Goal: Task Accomplishment & Management: Use online tool/utility

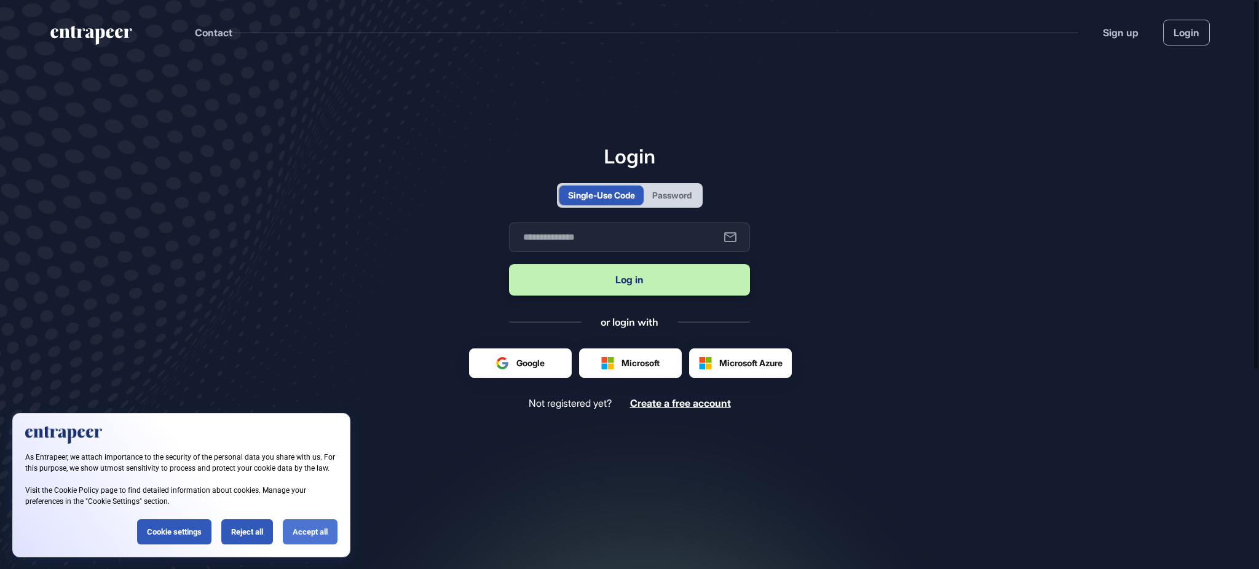
click at [308, 522] on div "Accept all" at bounding box center [310, 531] width 55 height 25
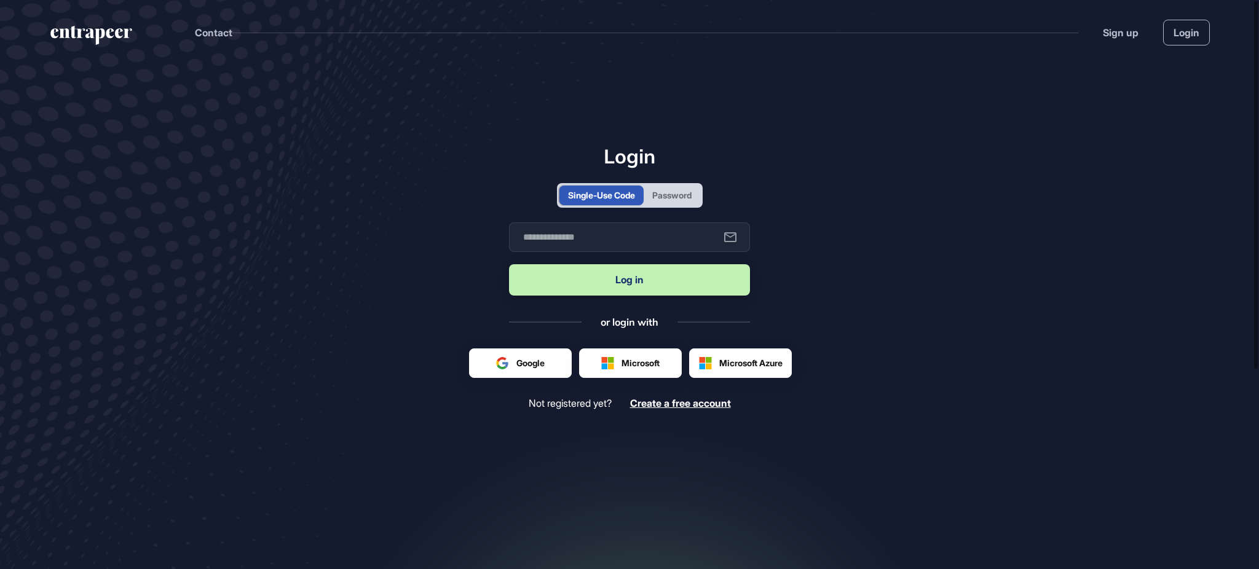
click at [675, 194] on div "Password" at bounding box center [671, 195] width 39 height 13
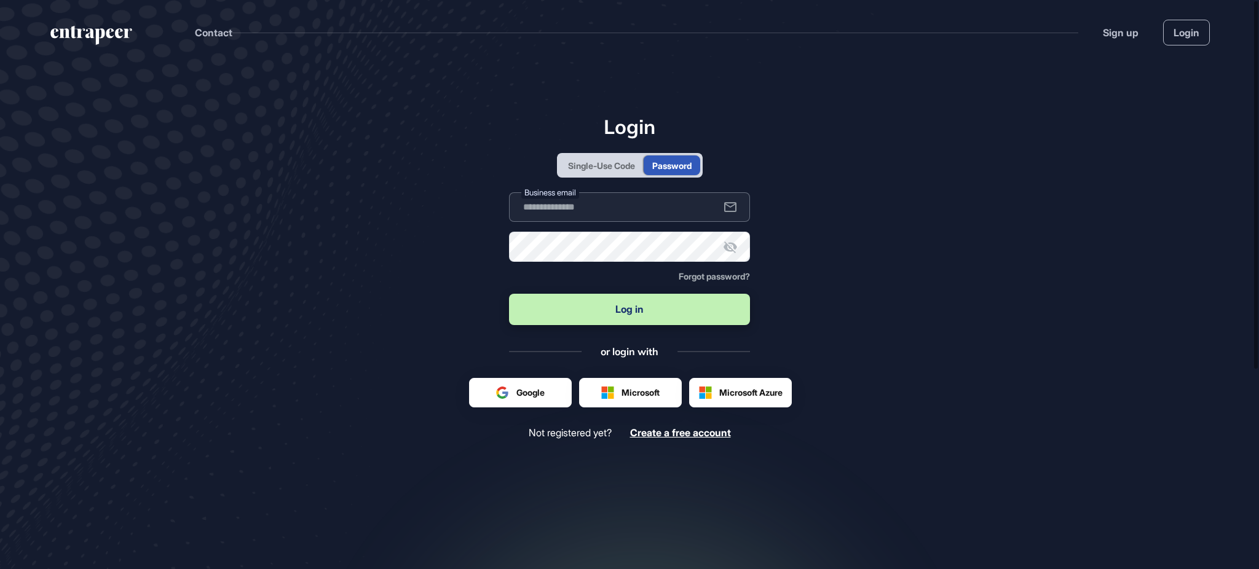
click at [675, 213] on input "text" at bounding box center [629, 207] width 241 height 30
type input "**********"
click at [602, 230] on form "**********" at bounding box center [629, 259] width 241 height 135
click at [509, 294] on button "Log in" at bounding box center [629, 309] width 241 height 31
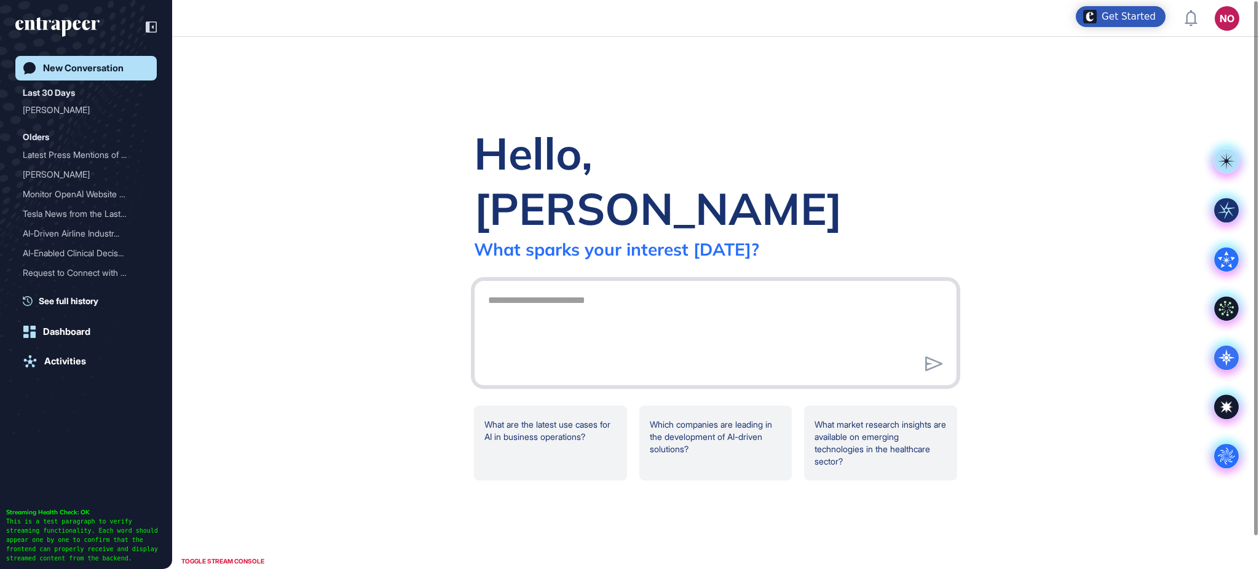
scroll to position [1, 1]
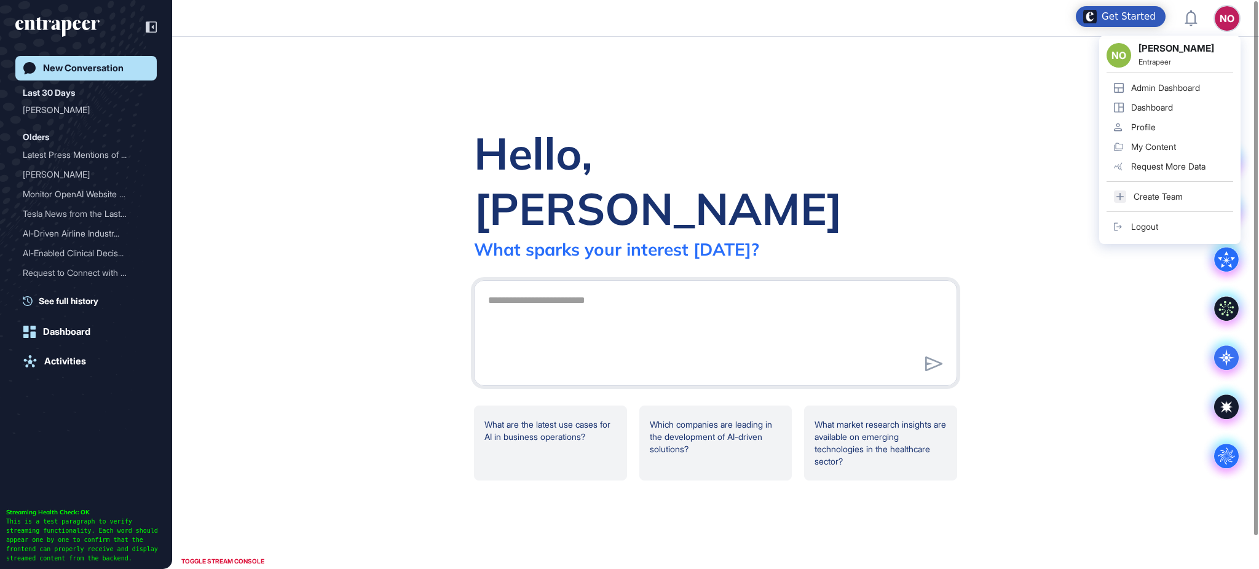
click at [1194, 83] on div "Admin Dashboard" at bounding box center [1165, 88] width 69 height 10
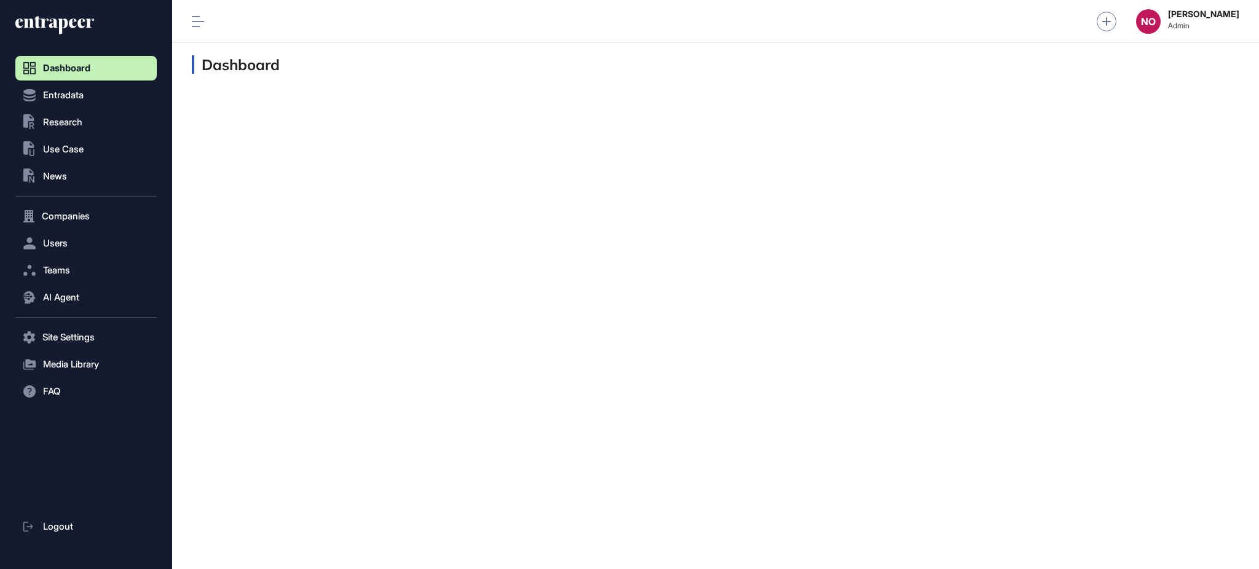
scroll to position [1, 1]
click at [82, 99] on span "Entradata" at bounding box center [63, 95] width 41 height 10
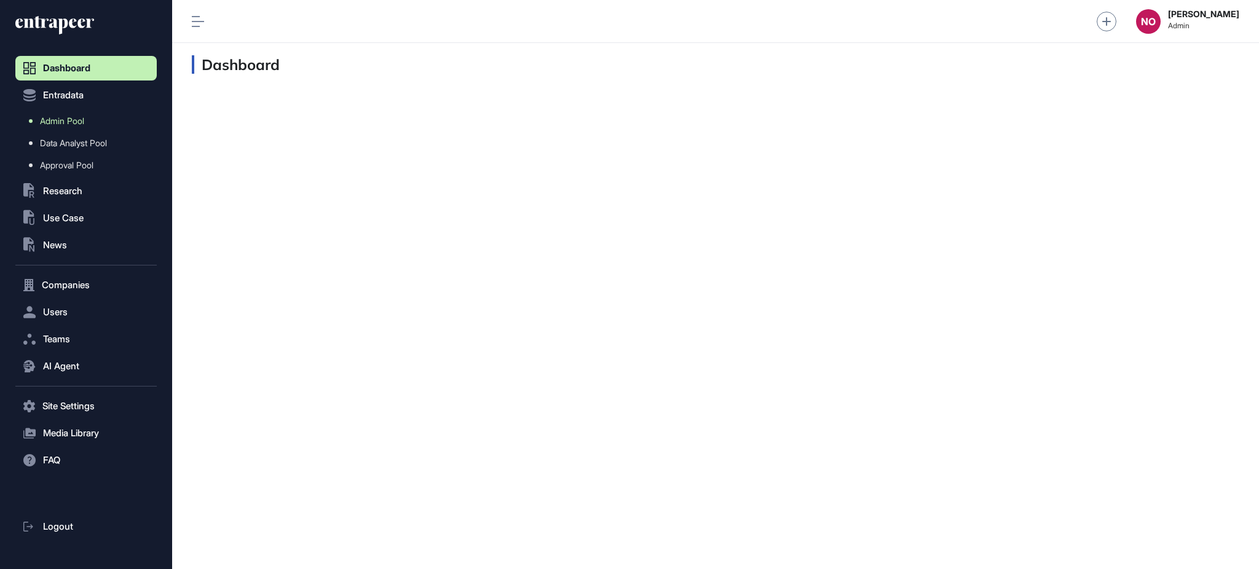
click at [82, 119] on span "Admin Pool" at bounding box center [62, 121] width 44 height 10
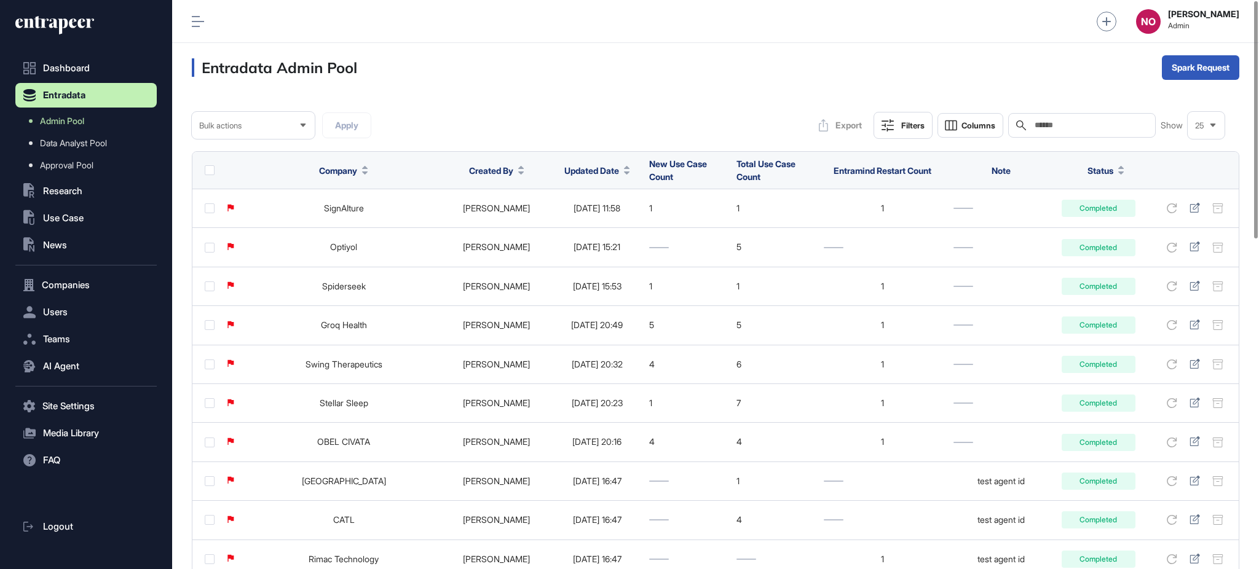
click at [624, 170] on div at bounding box center [627, 170] width 6 height 9
click at [612, 212] on div "Sort Ascending Sort Descending Hide Column" at bounding box center [581, 222] width 86 height 73
click at [611, 214] on div "Sort Descending" at bounding box center [581, 222] width 76 height 18
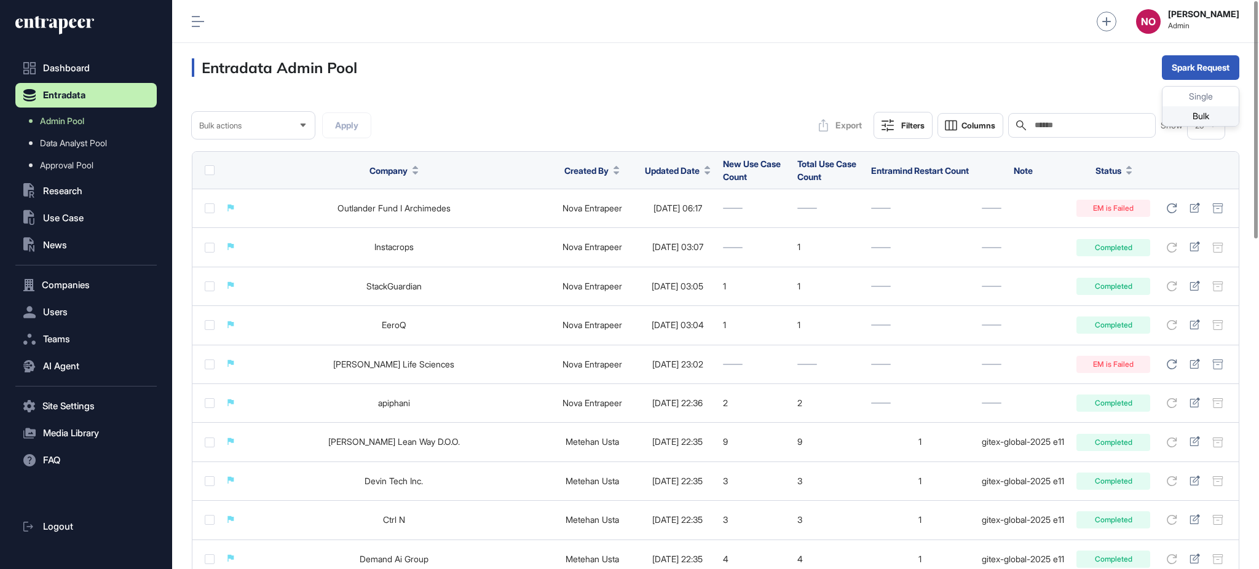
click at [1181, 111] on div "Bulk" at bounding box center [1200, 116] width 76 height 20
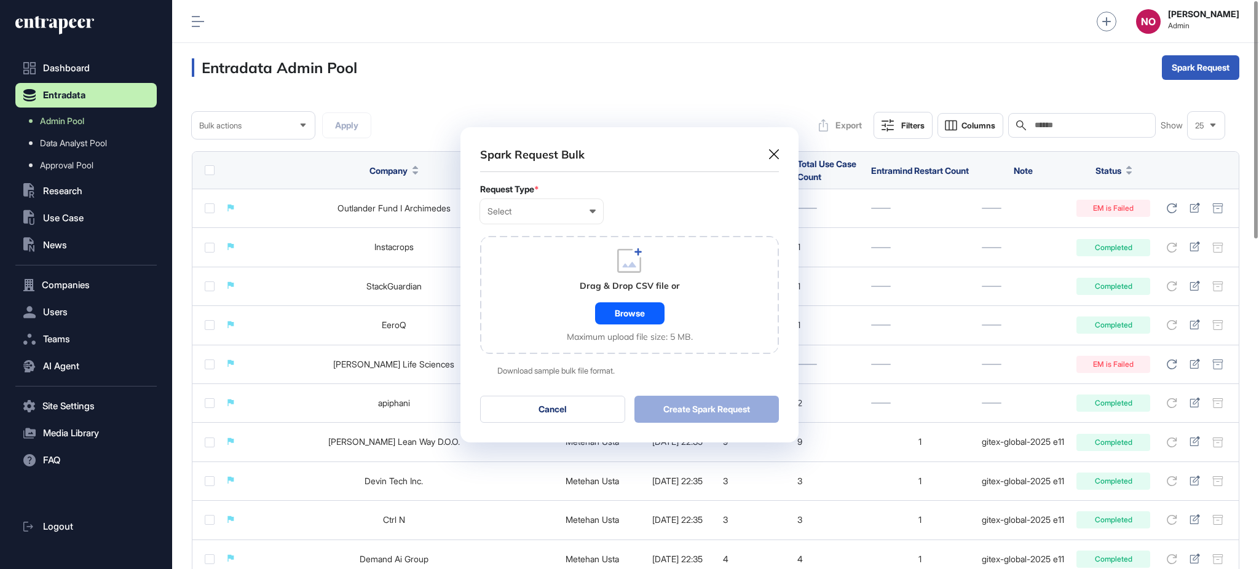
scroll to position [1, 5]
click at [575, 216] on div "Select User Company Customer Request ID" at bounding box center [541, 211] width 123 height 25
click at [0, 0] on div "Company" at bounding box center [0, 0] width 0 height 0
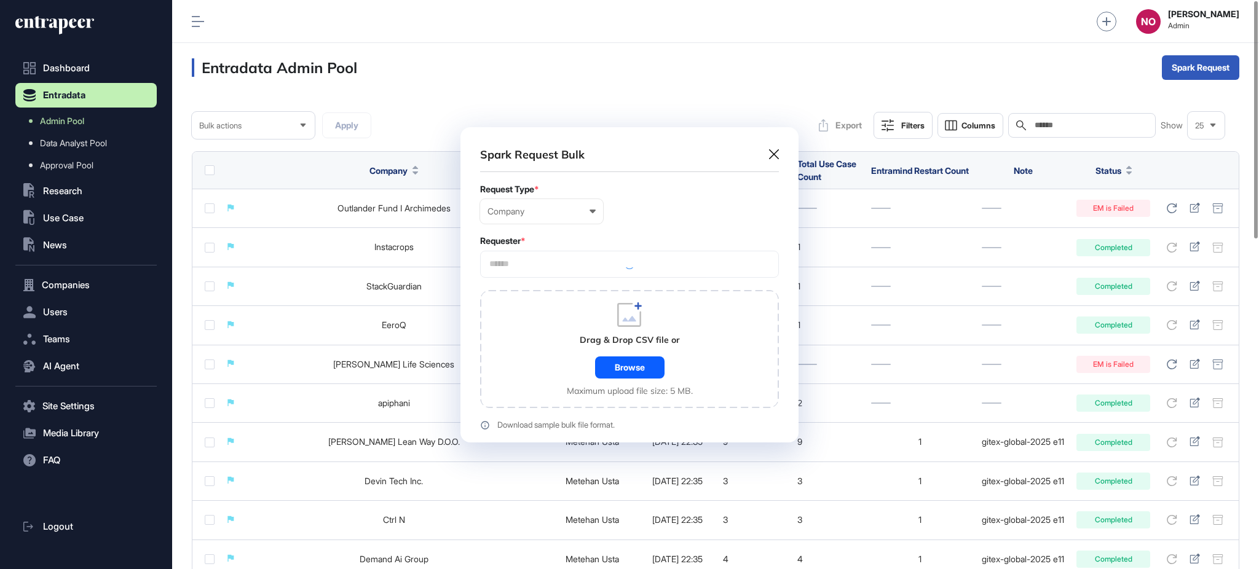
scroll to position [369, 337]
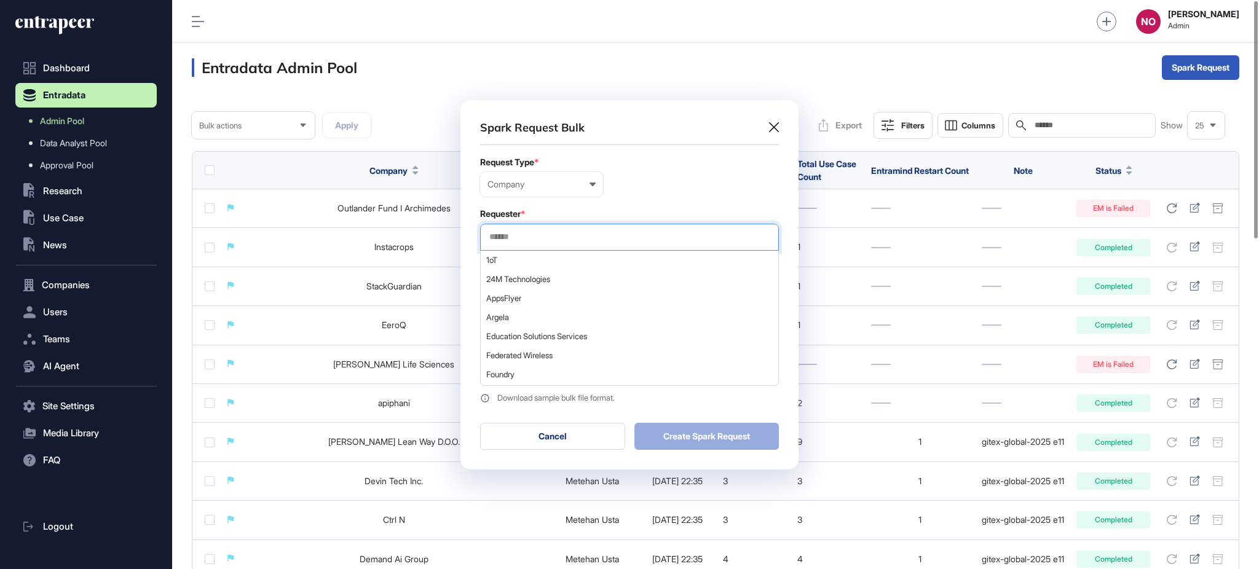
click at [545, 242] on input "text" at bounding box center [629, 237] width 283 height 10
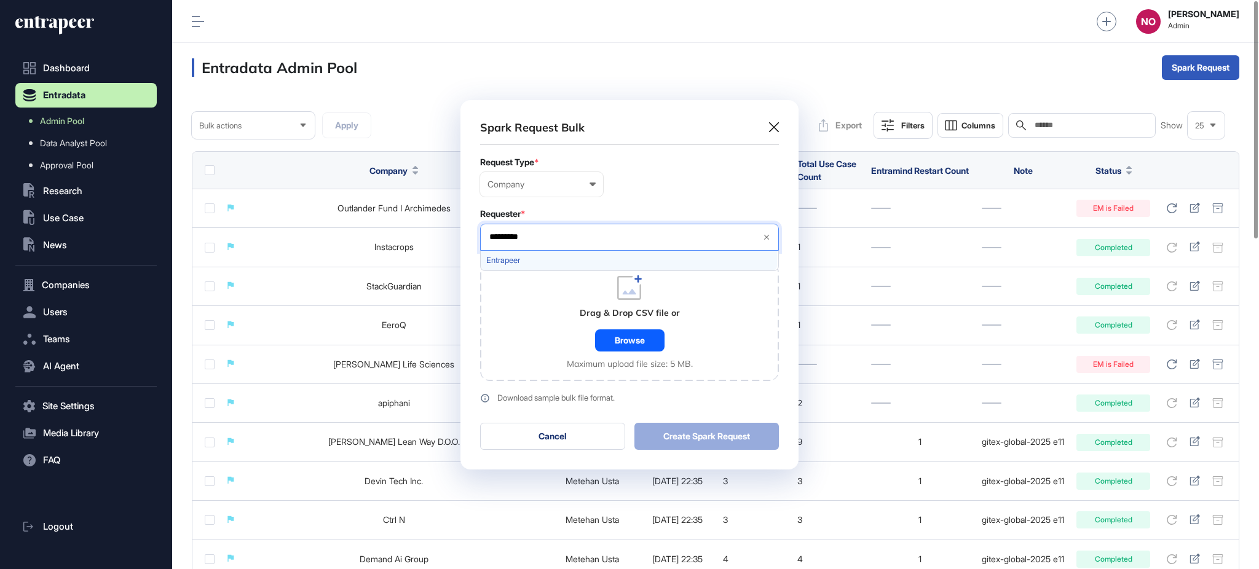
type input "*********"
click at [545, 257] on span "Entrapeer" at bounding box center [628, 260] width 285 height 9
click at [650, 206] on form "Request Type * Company User Company Customer Request ID Requester * Entrapeer *…" at bounding box center [629, 280] width 299 height 246
click at [642, 333] on div "Browse" at bounding box center [629, 340] width 69 height 22
click at [608, 329] on div "Browse" at bounding box center [629, 340] width 69 height 22
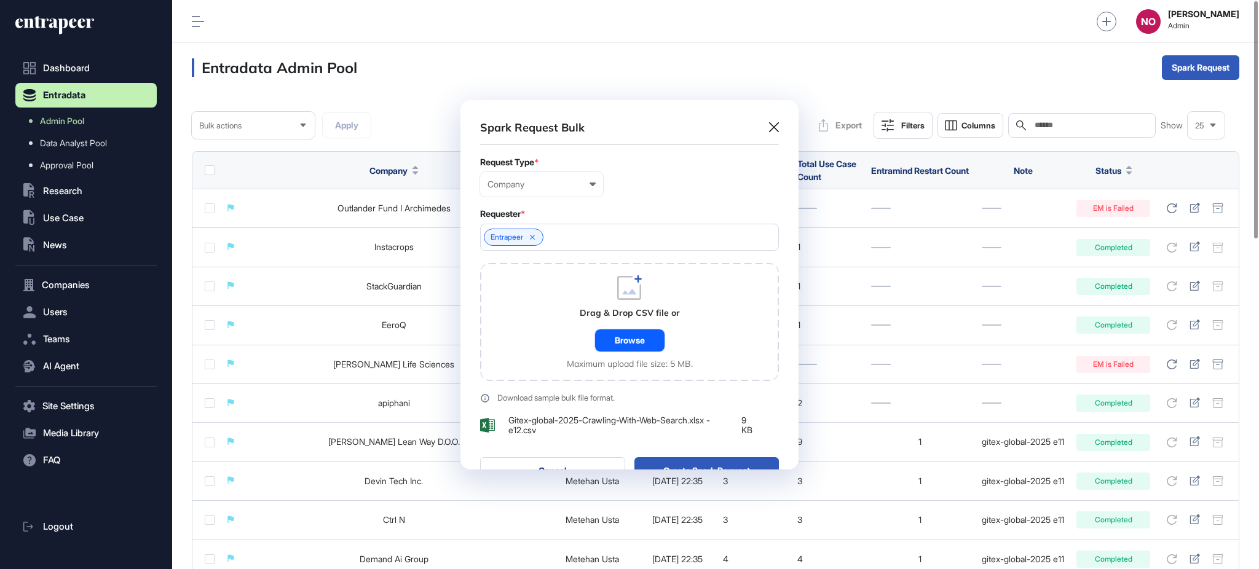
scroll to position [404, 337]
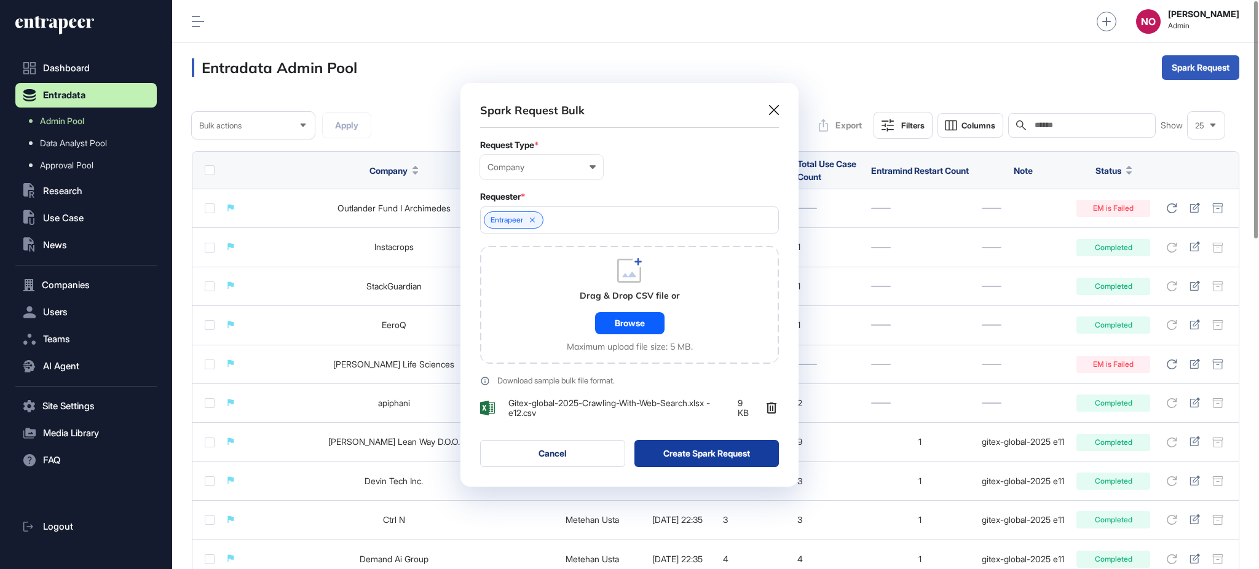
click at [701, 450] on button "Create Spark Request" at bounding box center [706, 453] width 145 height 27
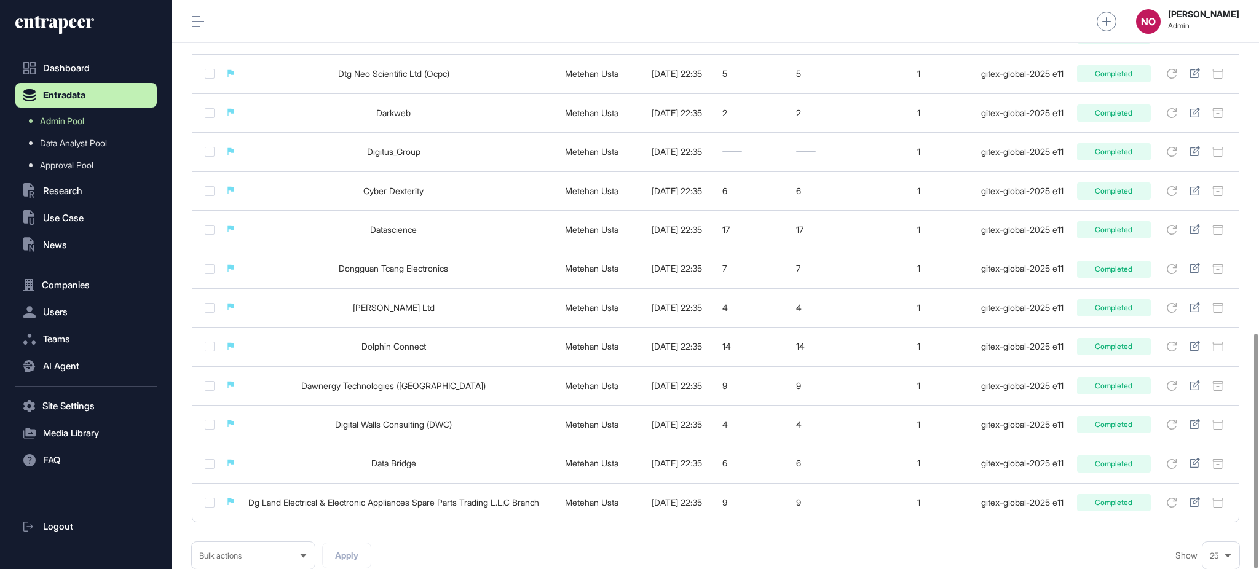
scroll to position [805, 0]
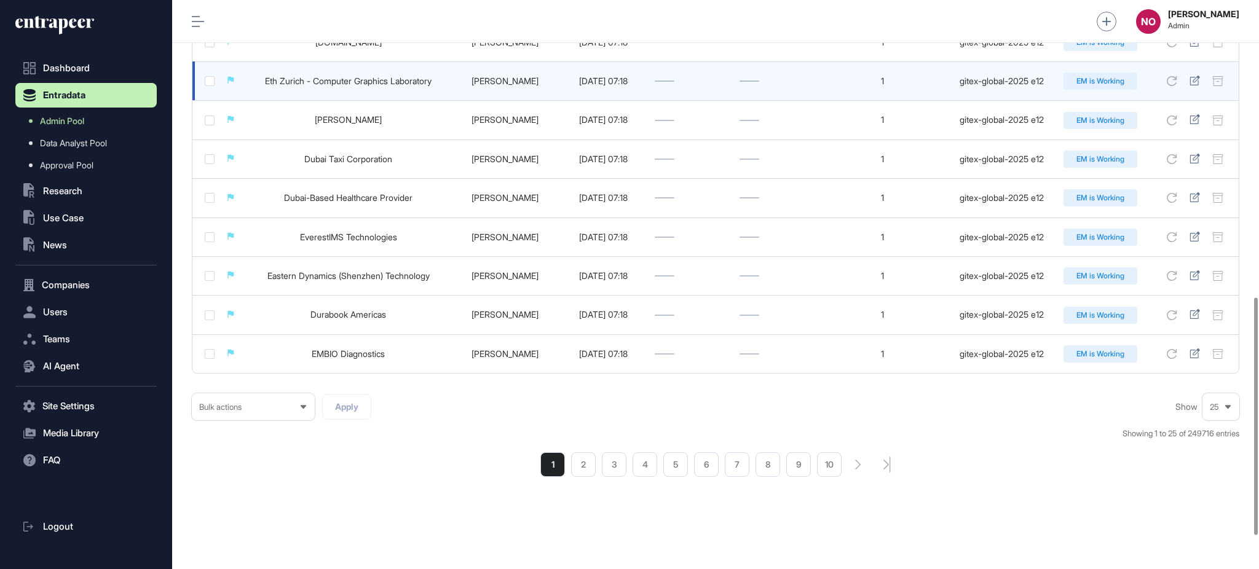
scroll to position [792, 0]
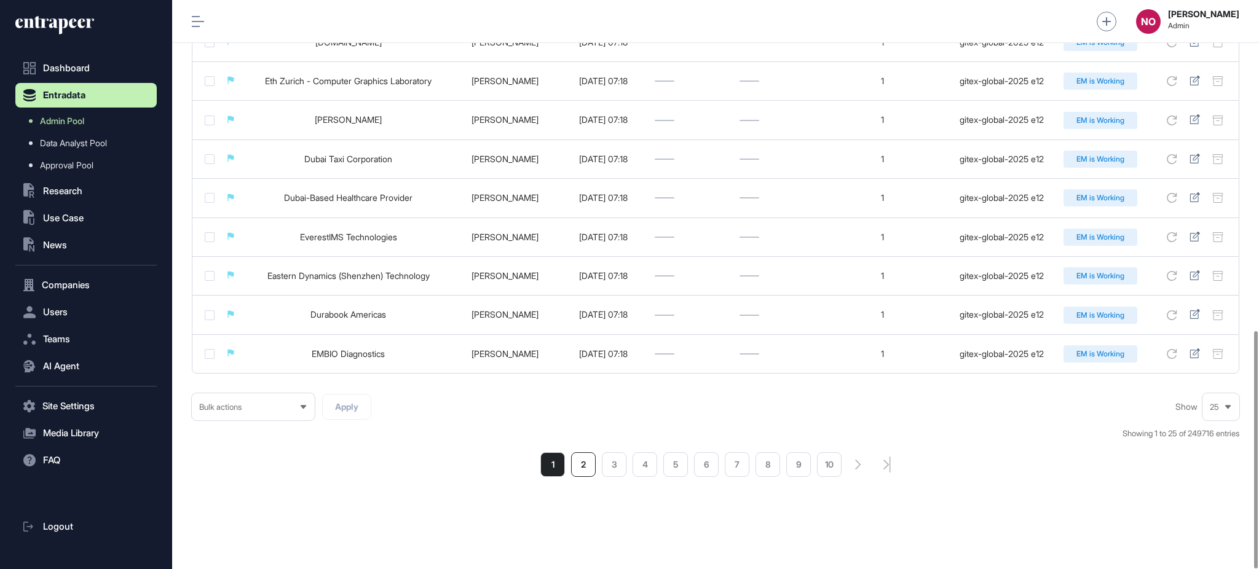
click at [573, 462] on li "2" at bounding box center [583, 464] width 25 height 25
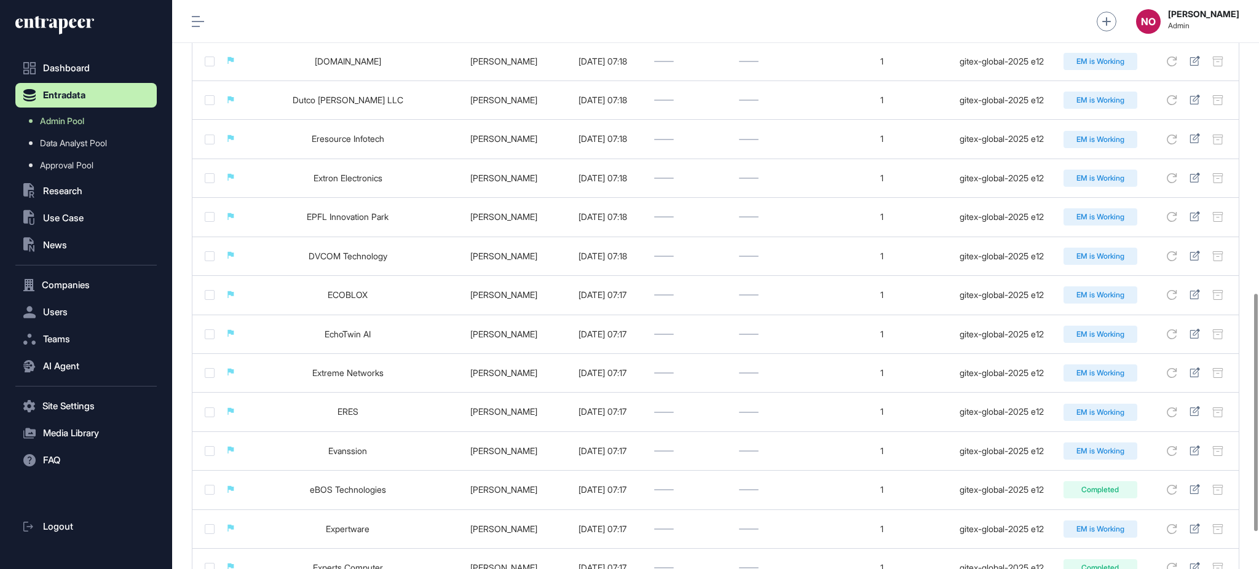
scroll to position [792, 0]
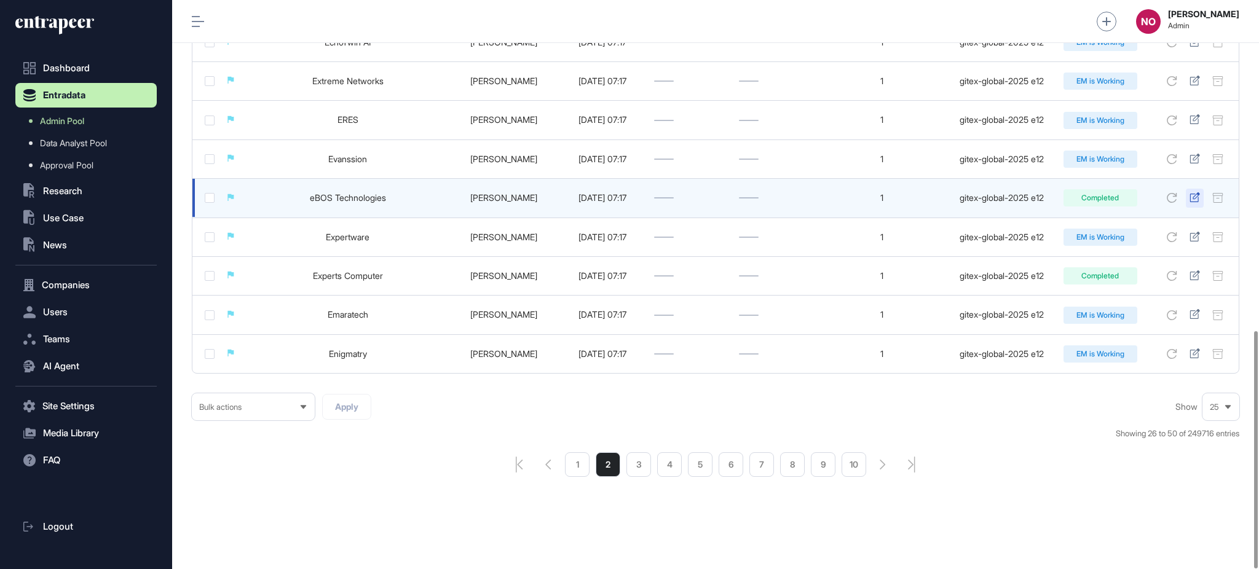
drag, startPoint x: 1186, startPoint y: 192, endPoint x: 1194, endPoint y: 193, distance: 7.4
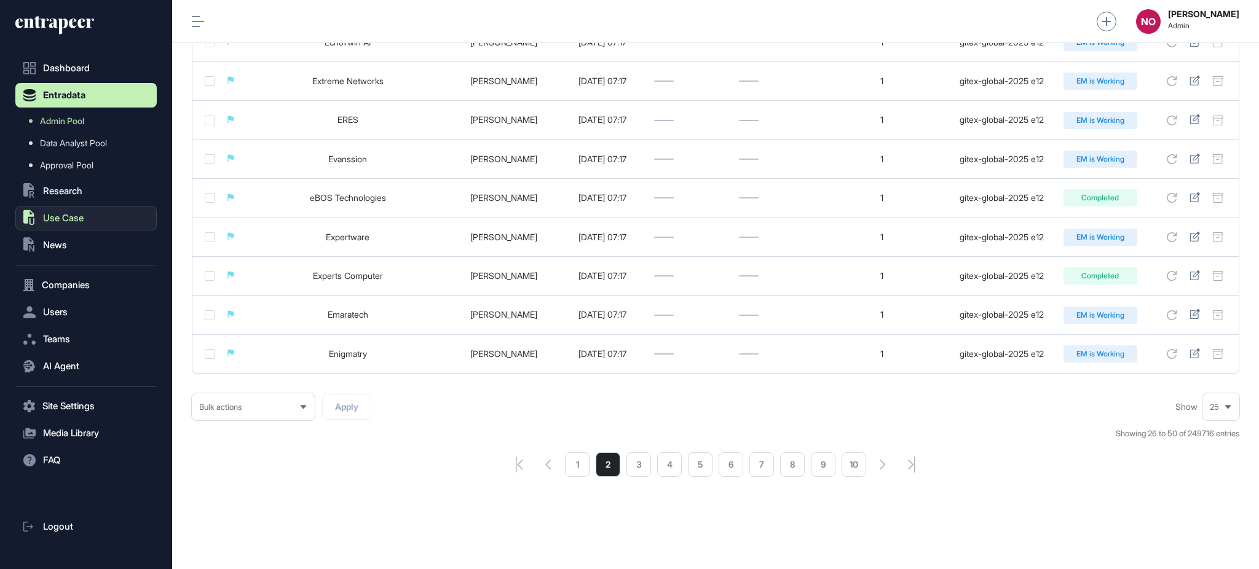
click at [80, 215] on span "Use Case" at bounding box center [63, 218] width 41 height 10
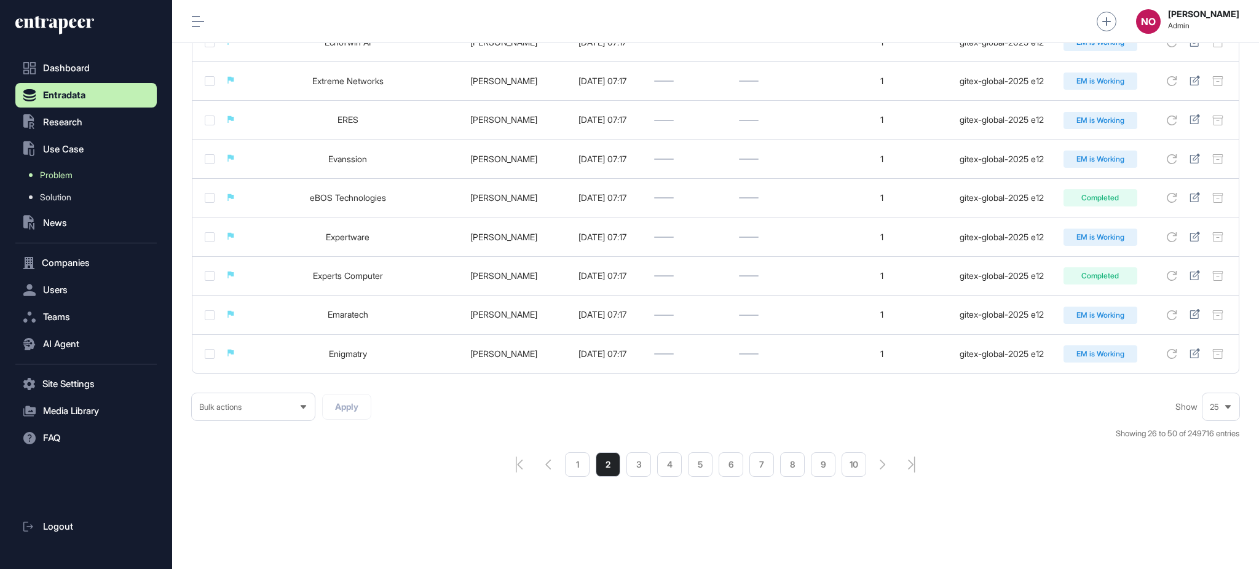
click at [74, 171] on link "Problem" at bounding box center [89, 175] width 135 height 22
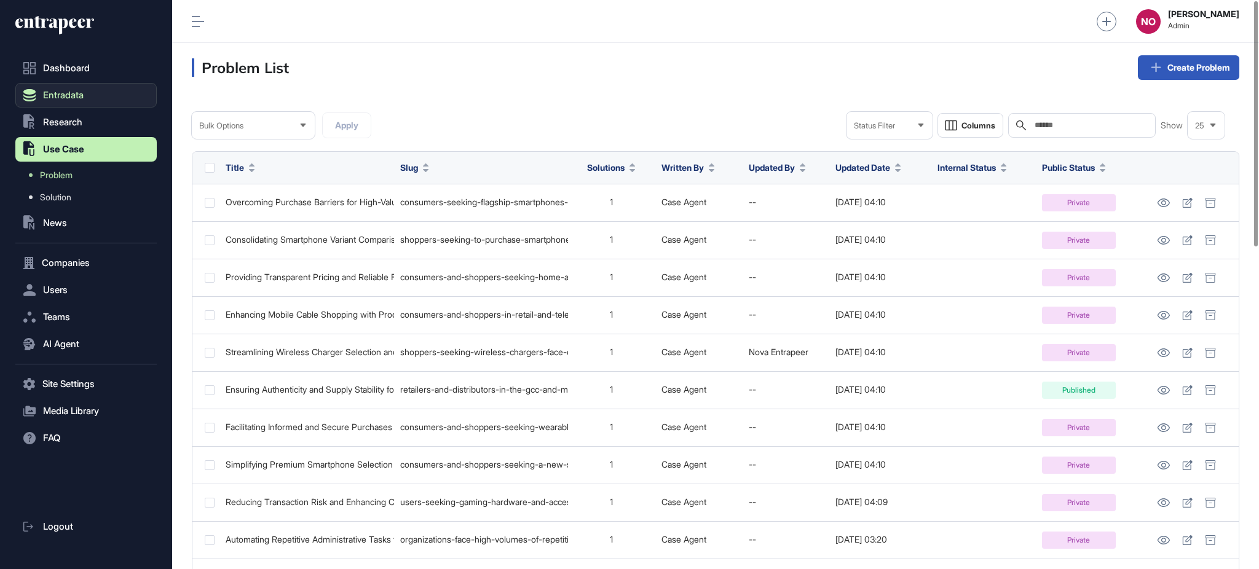
click at [106, 105] on button "Entradata" at bounding box center [85, 95] width 141 height 25
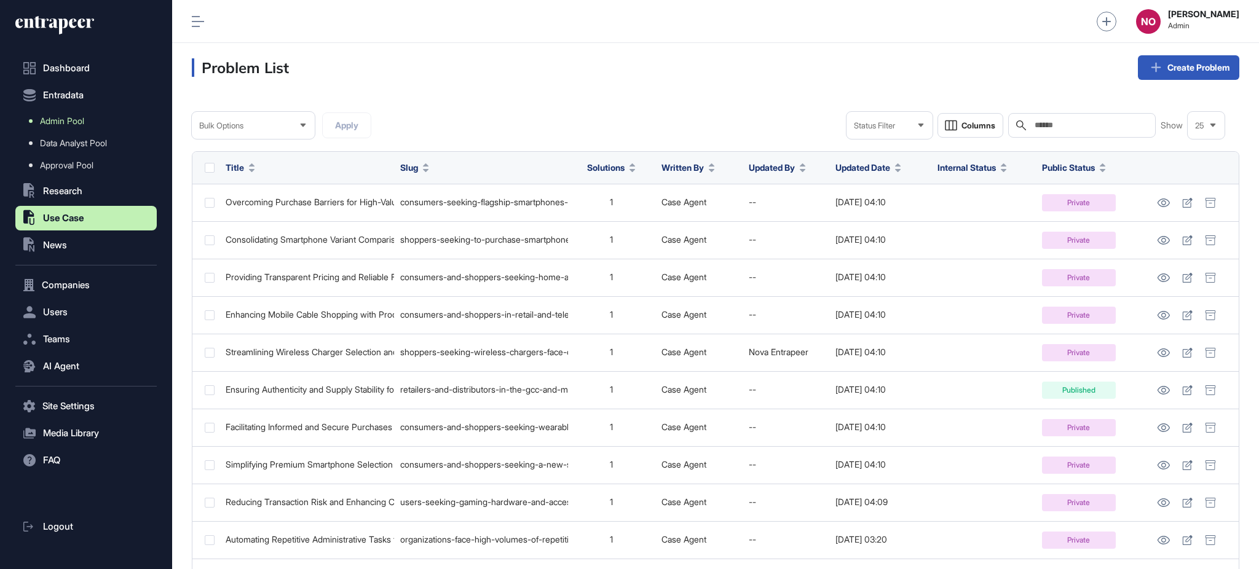
click at [92, 116] on link "Admin Pool" at bounding box center [89, 121] width 135 height 22
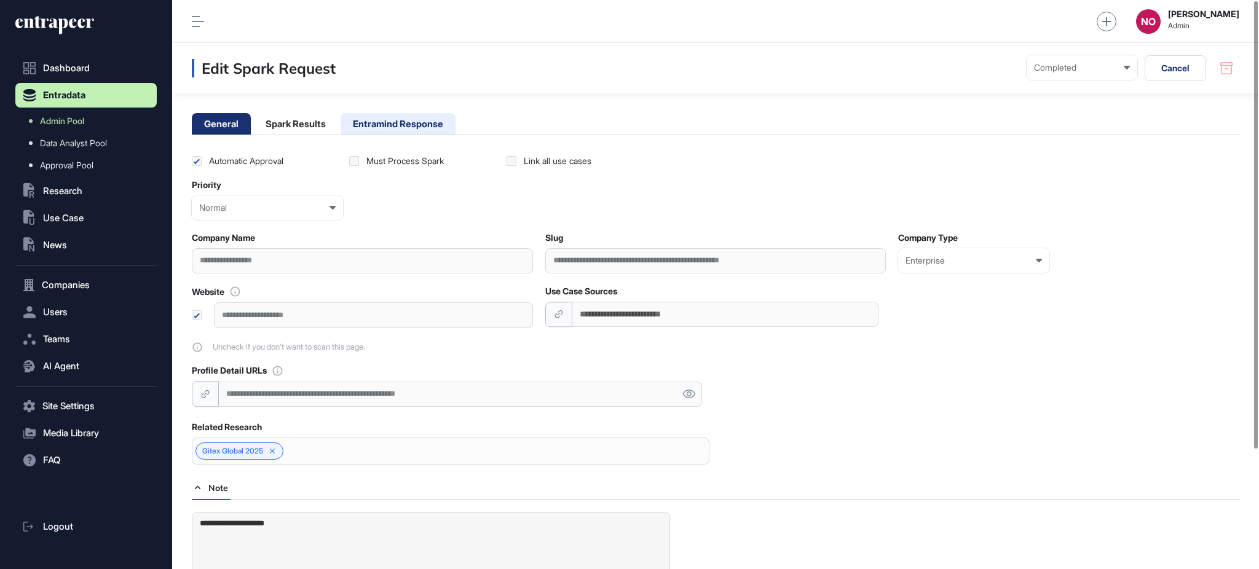
click at [436, 115] on li "Entramind Response" at bounding box center [397, 124] width 115 height 22
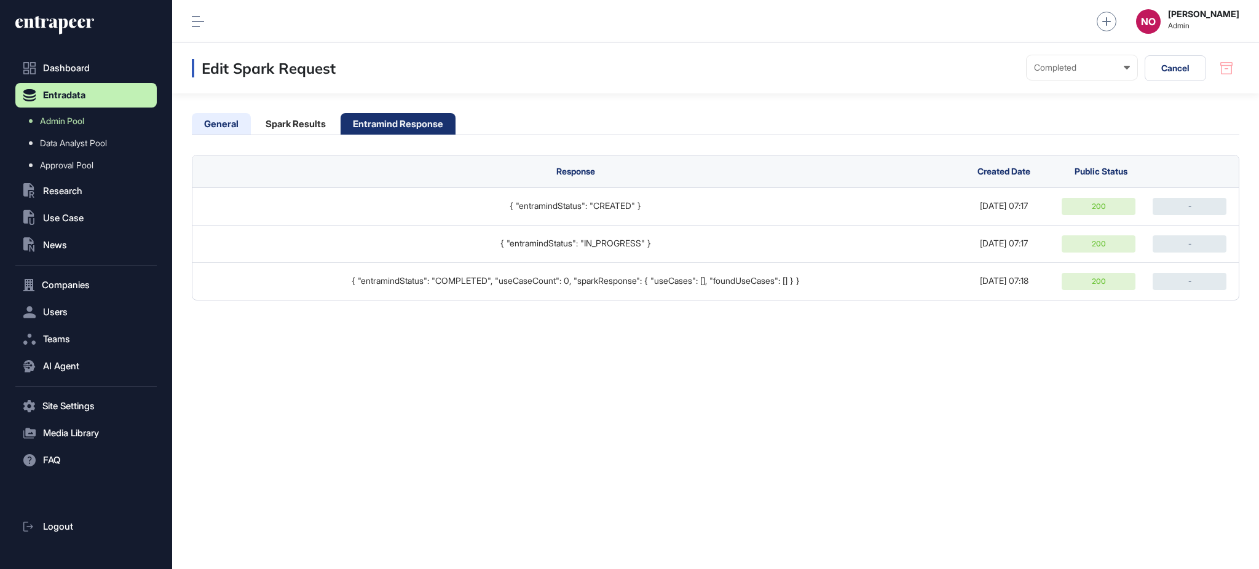
click at [237, 114] on li "General" at bounding box center [221, 124] width 59 height 22
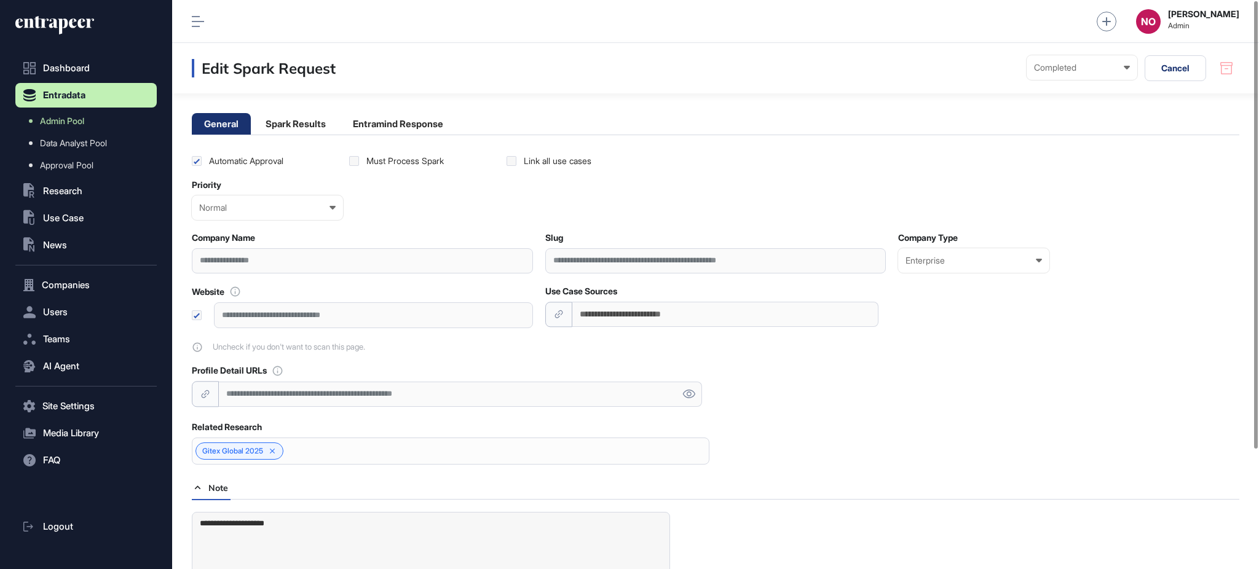
click at [295, 102] on main "**********" at bounding box center [715, 360] width 1087 height 535
click at [423, 119] on li "Entramind Response" at bounding box center [397, 124] width 115 height 22
